Goal: Book appointment/travel/reservation

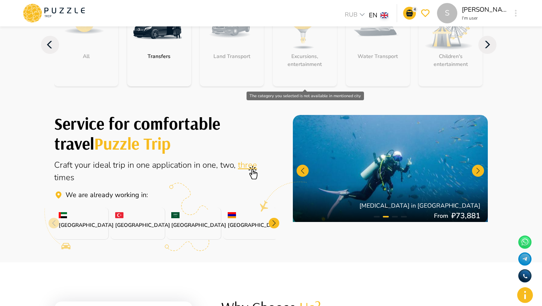
scroll to position [311, 0]
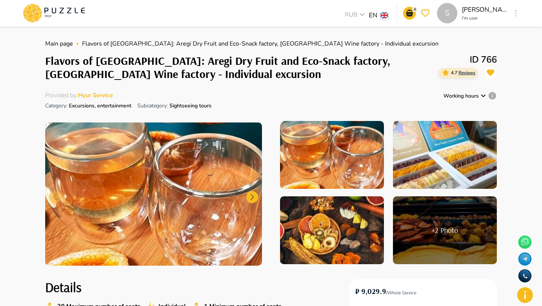
click at [54, 8] on icon at bounding box center [54, 13] width 64 height 20
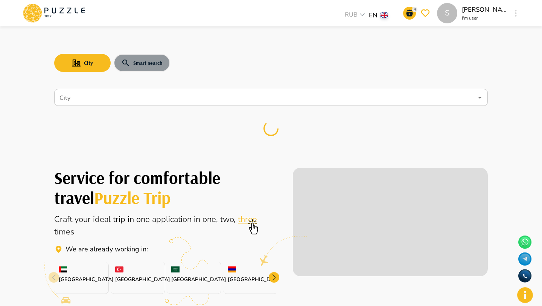
click at [132, 59] on button "Smart search" at bounding box center [142, 63] width 56 height 18
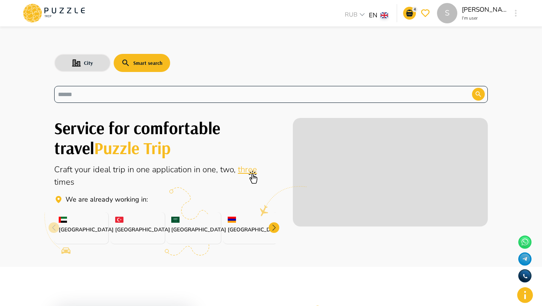
click at [130, 88] on div "​" at bounding box center [271, 94] width 434 height 17
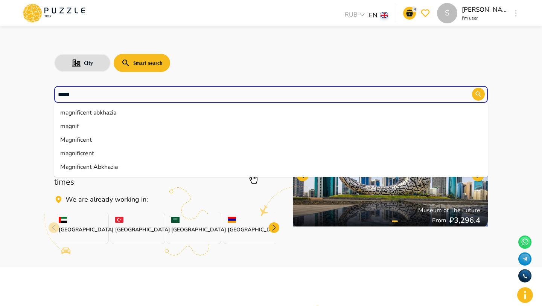
click at [86, 168] on li "Magnificent Abkhazia" at bounding box center [271, 167] width 434 height 14
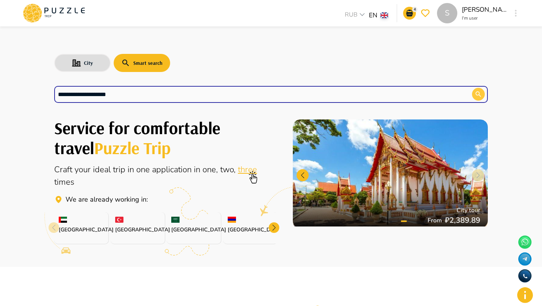
type input "**********"
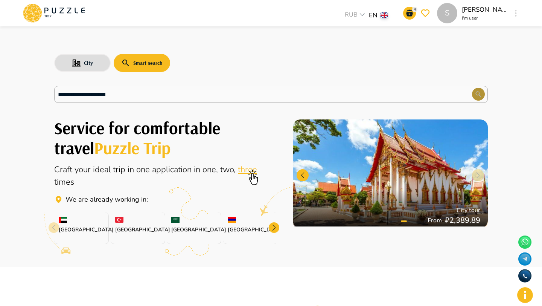
click at [479, 89] on button "button" at bounding box center [478, 94] width 13 height 13
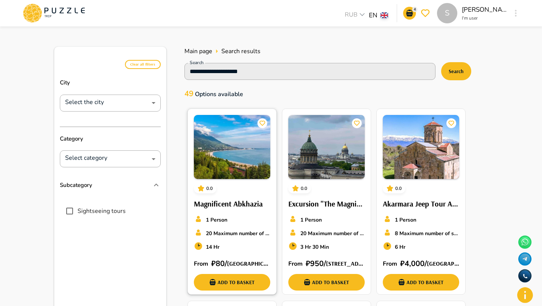
click at [242, 157] on img at bounding box center [232, 147] width 76 height 64
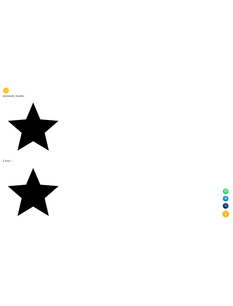
scroll to position [154, 0]
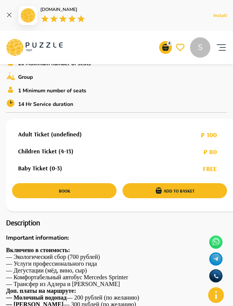
scroll to position [283, 0]
